Goal: Task Accomplishment & Management: Complete application form

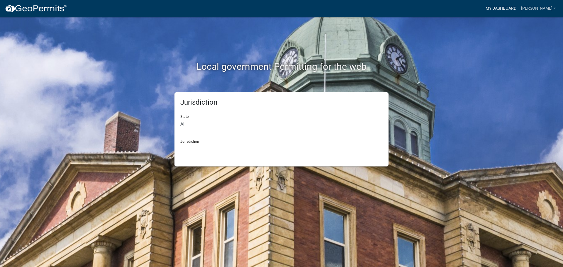
click at [499, 8] on link "My Dashboard" at bounding box center [502, 8] width 36 height 11
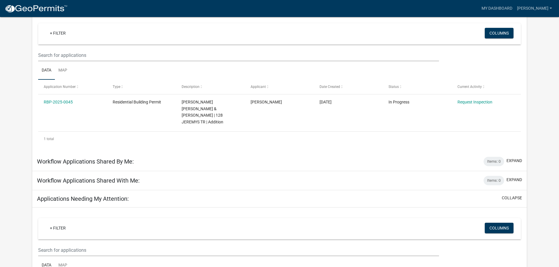
scroll to position [59, 0]
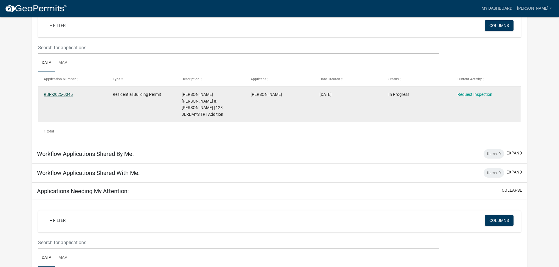
click at [60, 93] on link "RBP-2025-0045" at bounding box center [58, 94] width 29 height 5
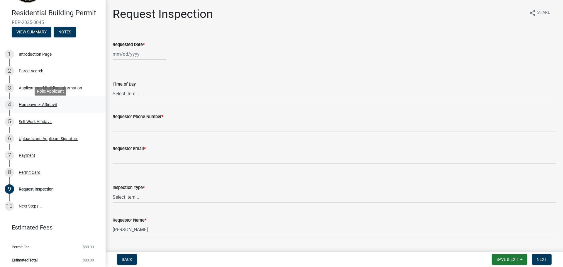
scroll to position [36, 0]
click at [119, 54] on div at bounding box center [140, 54] width 54 height 12
select select "8"
select select "2025"
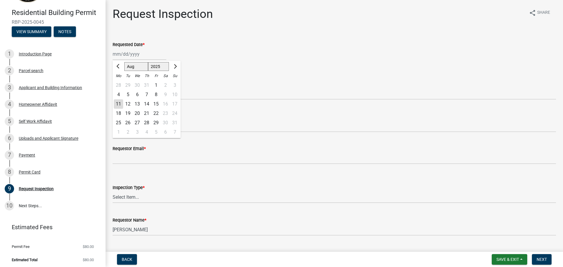
click at [137, 103] on div "13" at bounding box center [137, 103] width 9 height 9
type input "[DATE]"
click at [138, 94] on select "Select Item... AM PM" at bounding box center [335, 94] width 444 height 12
click at [149, 92] on select "Select Item... AM PM" at bounding box center [335, 94] width 444 height 12
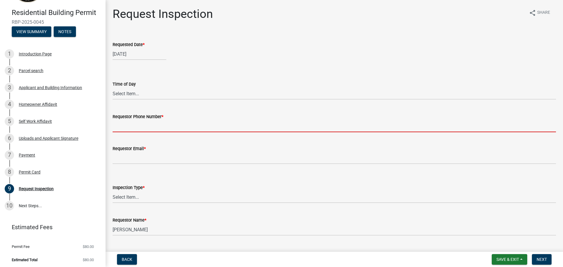
click at [151, 125] on input "Requestor Phone Number *" at bounding box center [335, 126] width 444 height 12
type input "[PHONE_NUMBER]"
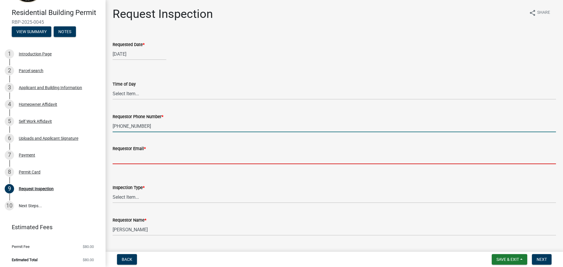
click at [141, 160] on input "Requestor Email *" at bounding box center [335, 158] width 444 height 12
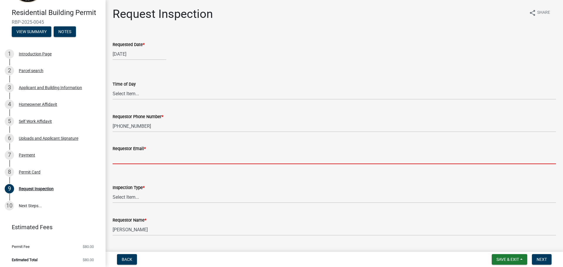
type input "[EMAIL_ADDRESS][DOMAIN_NAME]"
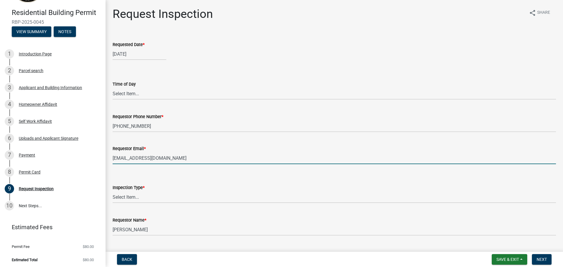
scroll to position [29, 0]
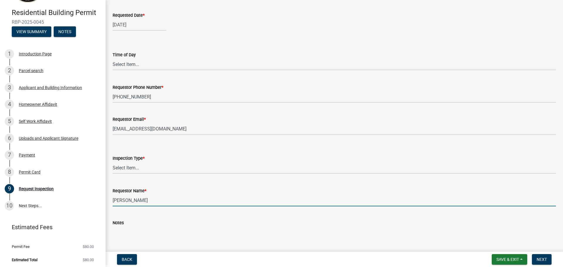
click at [155, 200] on input "[PERSON_NAME]" at bounding box center [335, 201] width 444 height 12
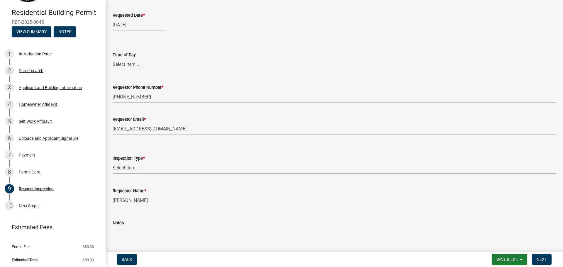
click at [139, 167] on select "Select Item... Footings/Monolithic Slab; 1st Soil & Erosion Inspection; T-Pole …" at bounding box center [335, 168] width 444 height 12
click at [113, 162] on select "Select Item... Footings/Monolithic Slab; 1st Soil & Erosion Inspection; T-Pole …" at bounding box center [335, 168] width 444 height 12
select select "019a0506-8f1e-47de-bb62-d81138682273"
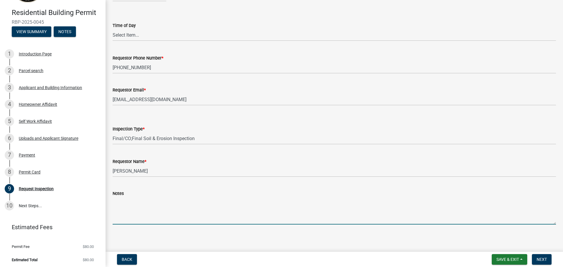
click at [131, 213] on textarea "Notes" at bounding box center [335, 211] width 444 height 28
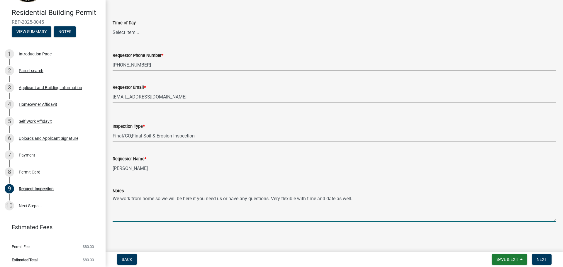
click at [339, 199] on textarea "We work from home so we will be here if you need us or have any questions. Very…" at bounding box center [335, 209] width 444 height 28
click at [386, 199] on textarea "We work from home so we will be here if you need us or have any questions. Very…" at bounding box center [335, 209] width 444 height 28
click at [113, 199] on textarea "We work from home so we will be here if you need us or have any questions. Very…" at bounding box center [335, 209] width 444 height 28
click at [420, 198] on textarea "Deck inspection. We work from home so we will be here if you need us or have an…" at bounding box center [335, 209] width 444 height 28
type textarea "Deck inspection. We work from home so we will be here if you need us or have an…"
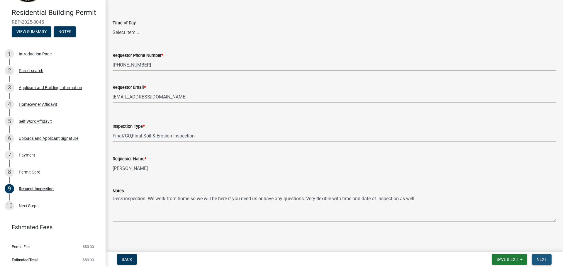
click at [541, 259] on span "Next" at bounding box center [542, 259] width 10 height 5
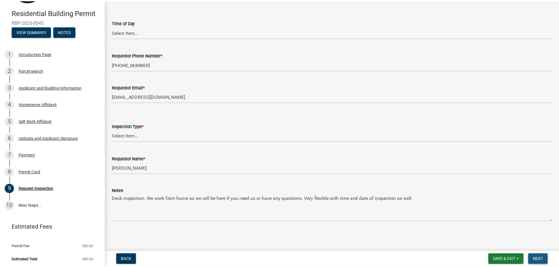
scroll to position [0, 0]
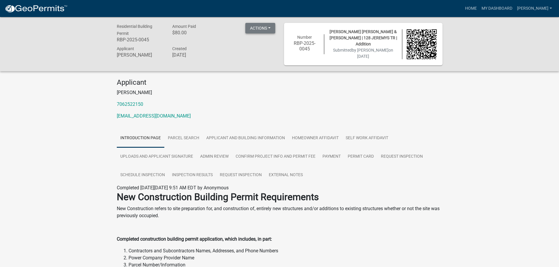
click at [270, 29] on button "Actions" at bounding box center [260, 28] width 30 height 11
click at [270, 28] on button "Actions" at bounding box center [260, 28] width 30 height 11
click at [501, 7] on link "My Dashboard" at bounding box center [497, 8] width 36 height 11
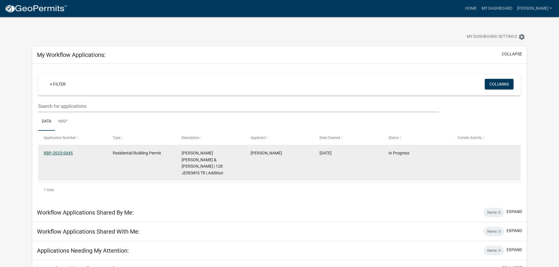
click at [57, 153] on link "RBP-2025-0045" at bounding box center [58, 153] width 29 height 5
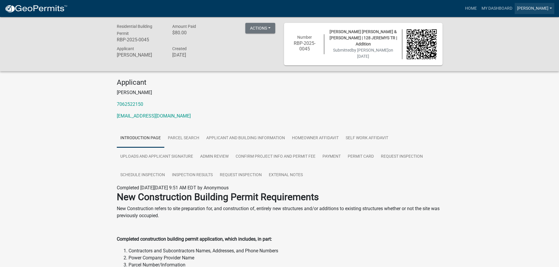
click at [551, 8] on link "[PERSON_NAME]" at bounding box center [535, 8] width 40 height 11
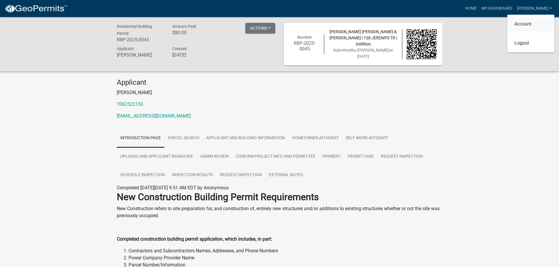
click at [519, 23] on link "Account" at bounding box center [530, 24] width 47 height 14
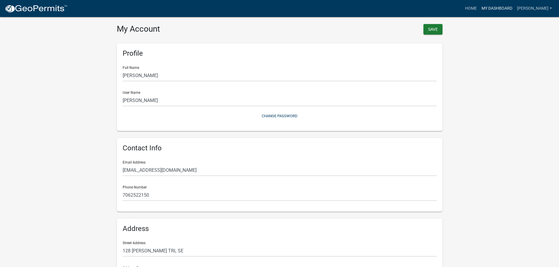
click at [496, 8] on link "My Dashboard" at bounding box center [497, 8] width 36 height 11
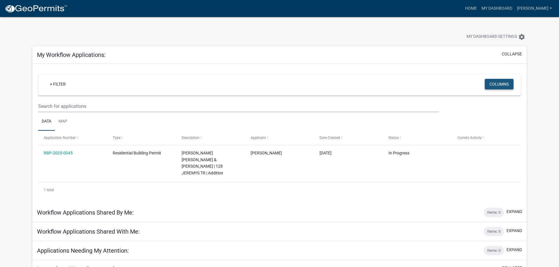
click at [497, 83] on button "Columns" at bounding box center [499, 84] width 29 height 11
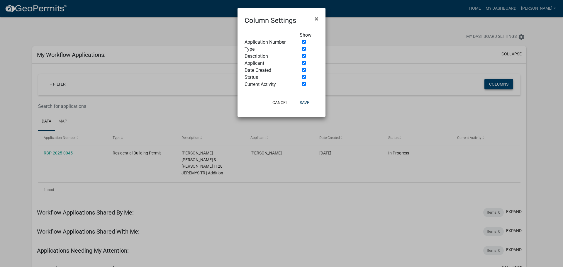
click at [497, 83] on ngb-modal-window "Column Settings × Show Application Number Type Description Applicant Date Creat…" at bounding box center [281, 133] width 563 height 267
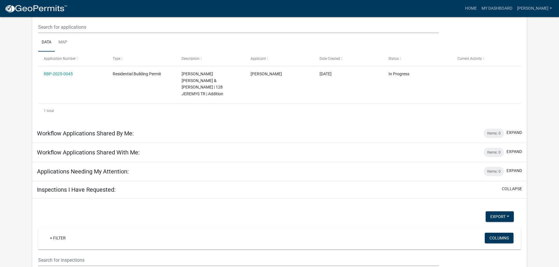
scroll to position [88, 0]
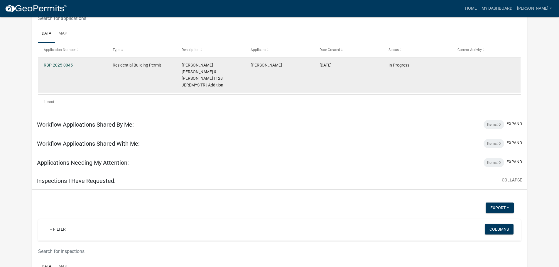
click at [57, 64] on link "RBP-2025-0045" at bounding box center [58, 65] width 29 height 5
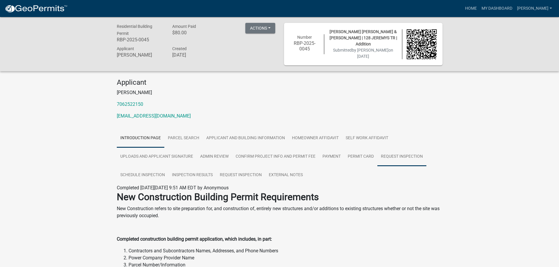
click at [414, 156] on link "Request Inspection" at bounding box center [401, 157] width 49 height 19
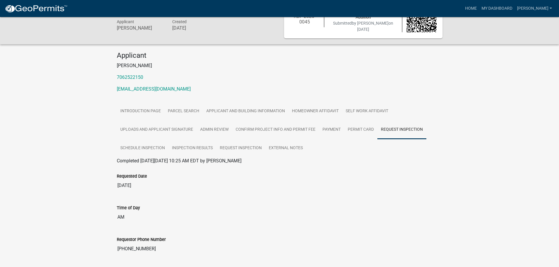
scroll to position [8, 0]
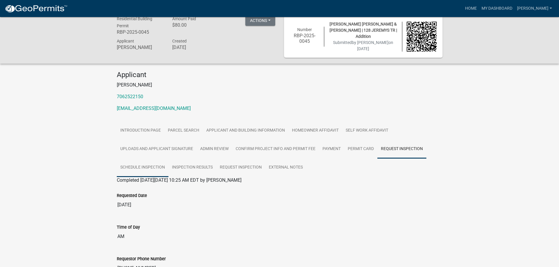
click at [146, 165] on link "Schedule Inspection" at bounding box center [143, 167] width 52 height 19
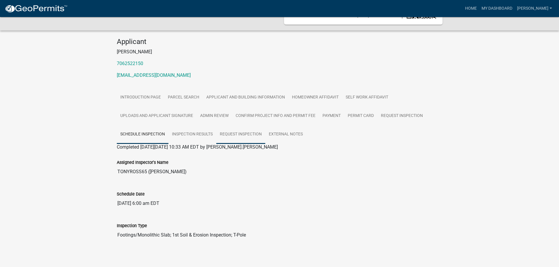
scroll to position [44, 0]
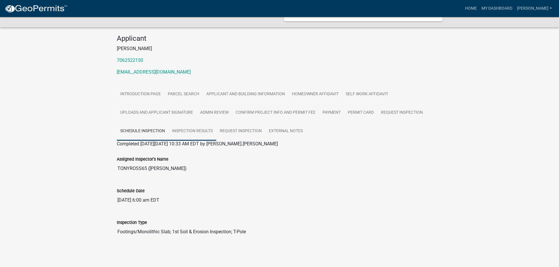
click at [200, 131] on link "Inspection Results" at bounding box center [192, 131] width 48 height 19
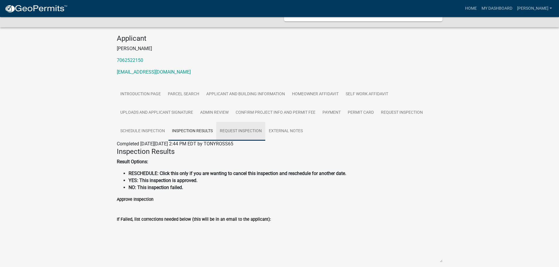
click at [243, 129] on link "Request Inspection" at bounding box center [240, 131] width 49 height 19
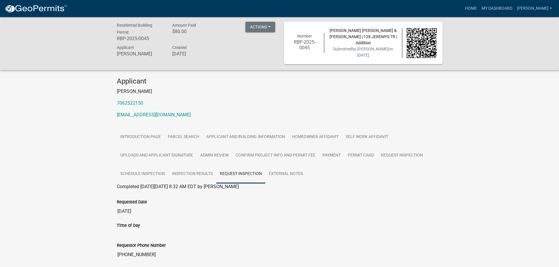
scroll to position [0, 0]
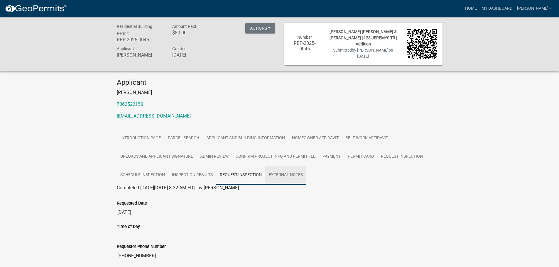
click at [278, 175] on link "External Notes" at bounding box center [285, 175] width 41 height 19
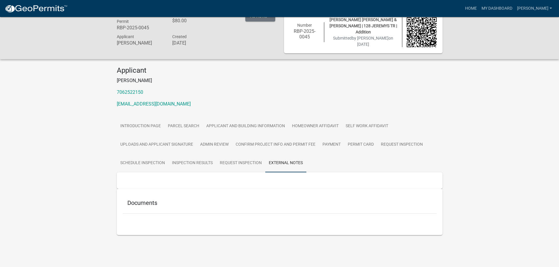
scroll to position [17, 0]
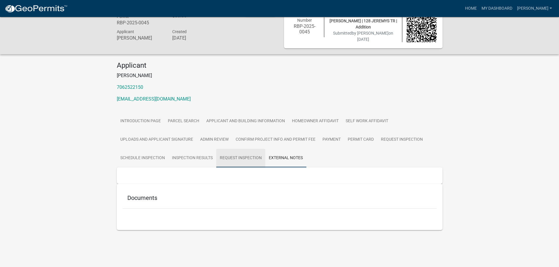
click at [246, 159] on link "Request Inspection" at bounding box center [240, 158] width 49 height 19
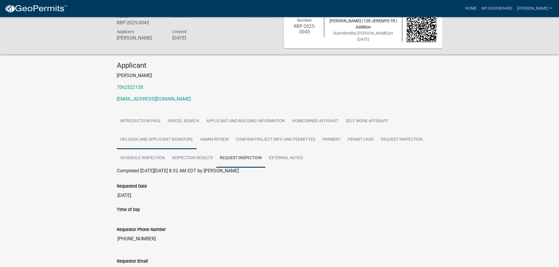
click at [144, 139] on link "Uploads and Applicant Signature" at bounding box center [157, 140] width 80 height 19
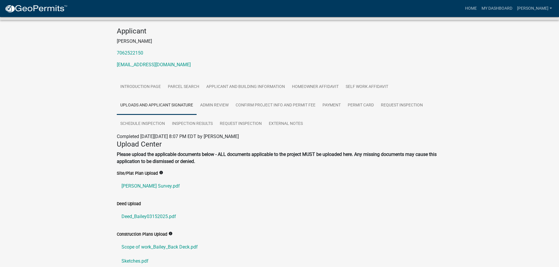
scroll to position [0, 0]
